Goal: Complete application form

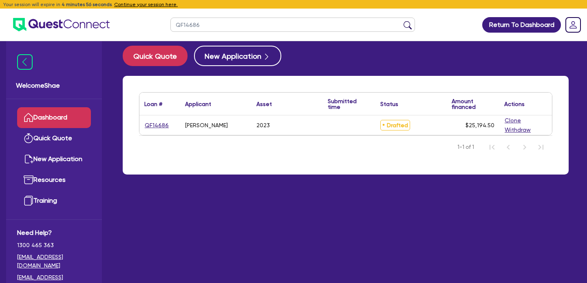
click at [197, 22] on input "QF14686" at bounding box center [292, 25] width 244 height 14
click at [401, 21] on button "submit" at bounding box center [407, 26] width 13 height 11
click at [152, 121] on link "QF14686" at bounding box center [156, 125] width 25 height 9
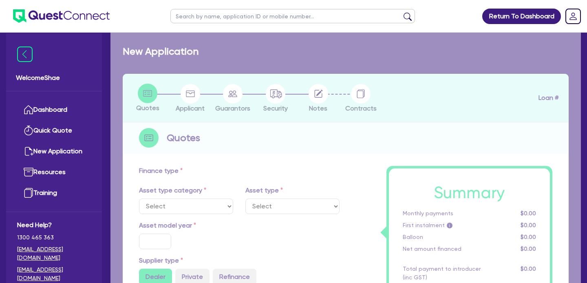
select select "CARS_AND_LIGHT_TRUCKS"
type input "2023"
type input "40,500"
type input "17,500"
type input "2"
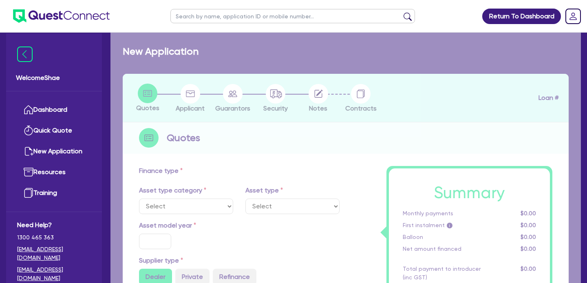
type input "503.89"
type input "15.99"
type input "1,400"
select select "PASSENGER_VEHICLES"
